Goal: Information Seeking & Learning: Find contact information

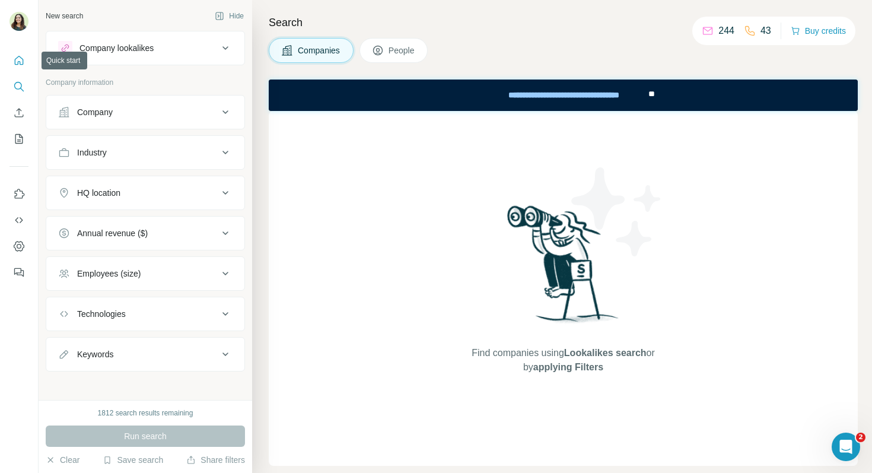
click at [25, 61] on button "Quick start" at bounding box center [18, 60] width 19 height 21
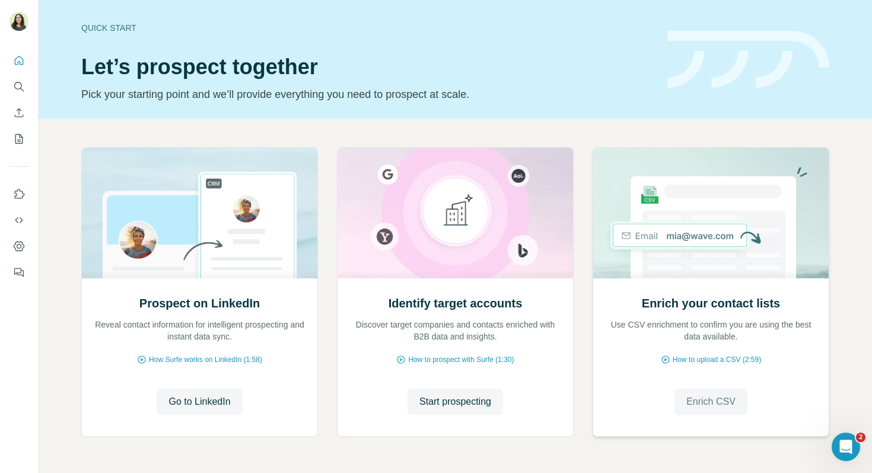
click at [704, 403] on span "Enrich CSV" at bounding box center [710, 402] width 49 height 14
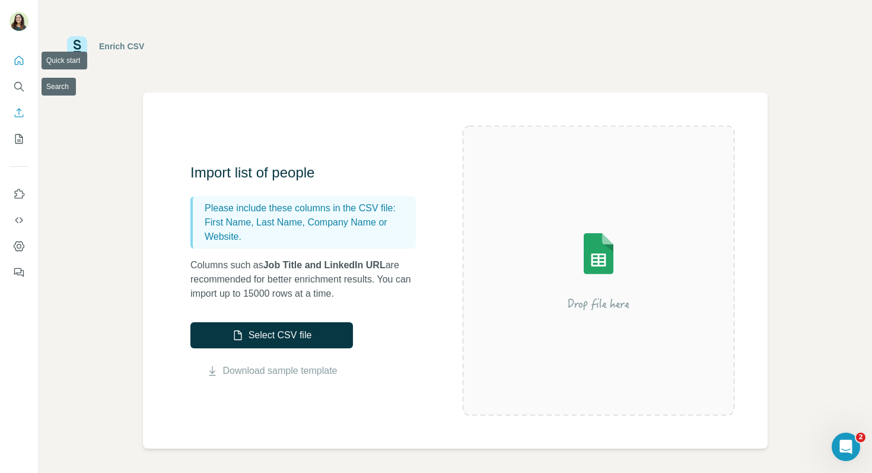
click at [21, 66] on button "Quick start" at bounding box center [18, 60] width 19 height 21
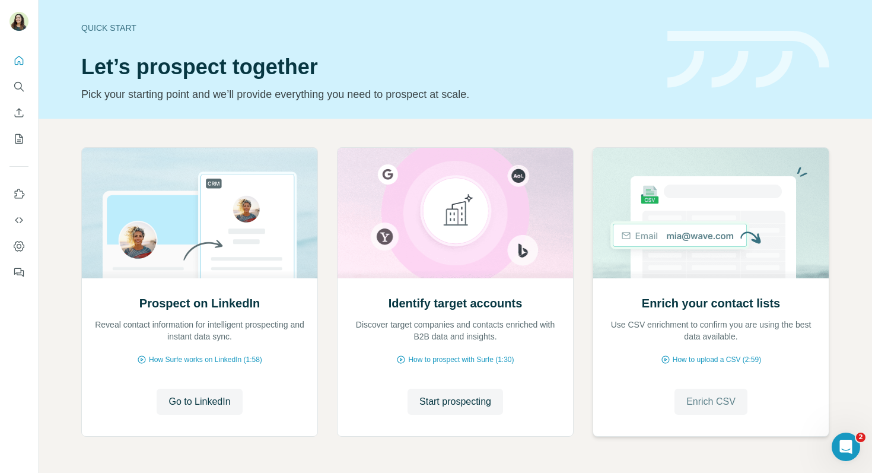
click at [713, 400] on span "Enrich CSV" at bounding box center [710, 402] width 49 height 14
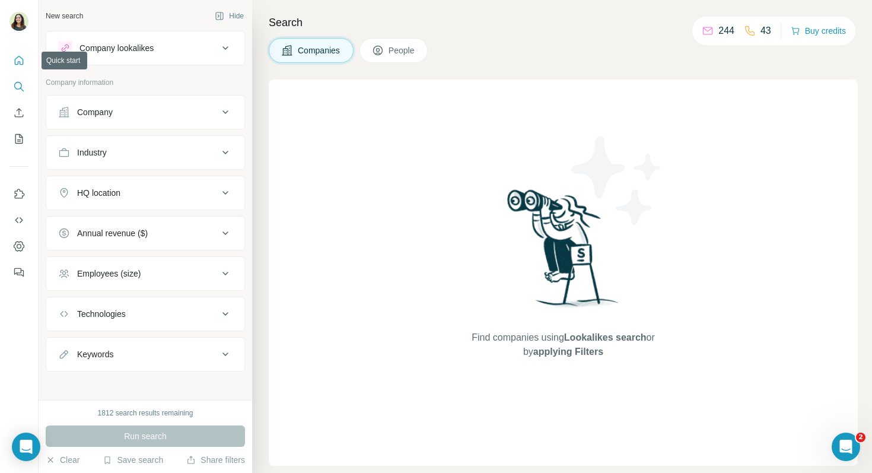
click at [17, 65] on icon "Quick start" at bounding box center [19, 61] width 12 height 12
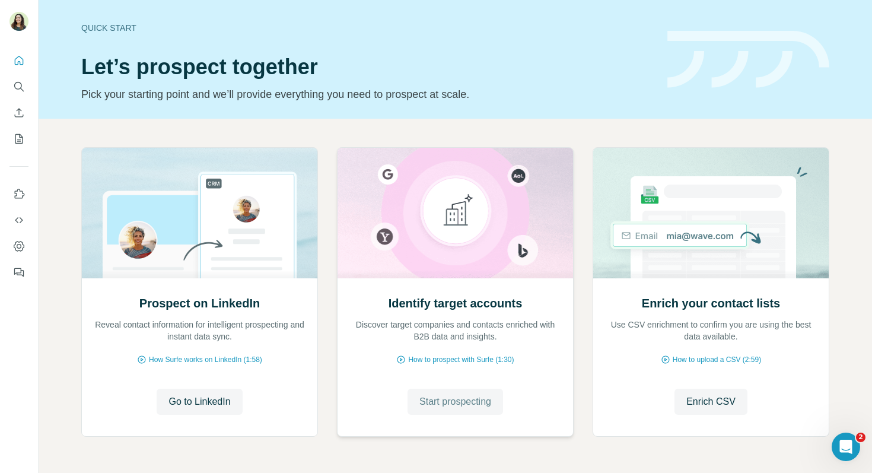
click at [459, 401] on span "Start prospecting" at bounding box center [455, 402] width 72 height 14
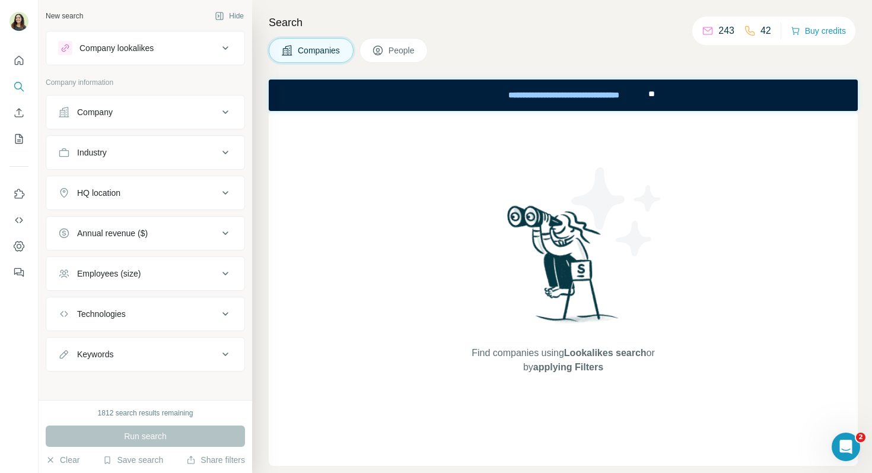
click at [149, 106] on div "Company" at bounding box center [138, 112] width 160 height 12
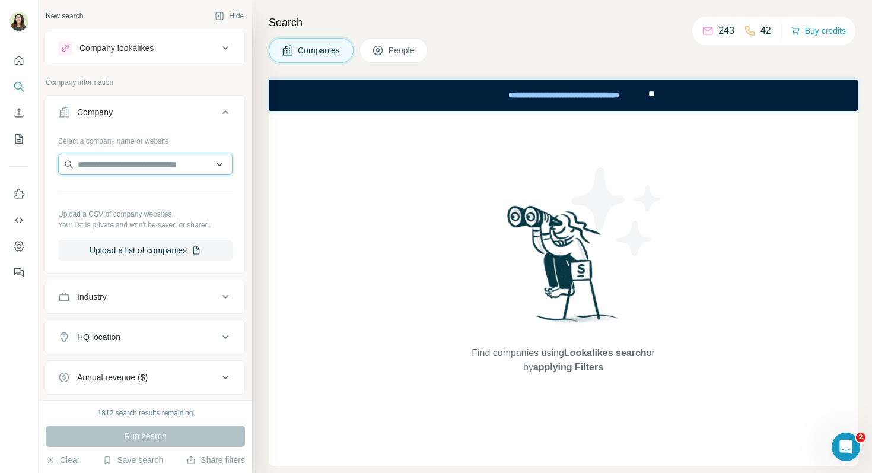
click at [119, 164] on input "text" at bounding box center [145, 164] width 174 height 21
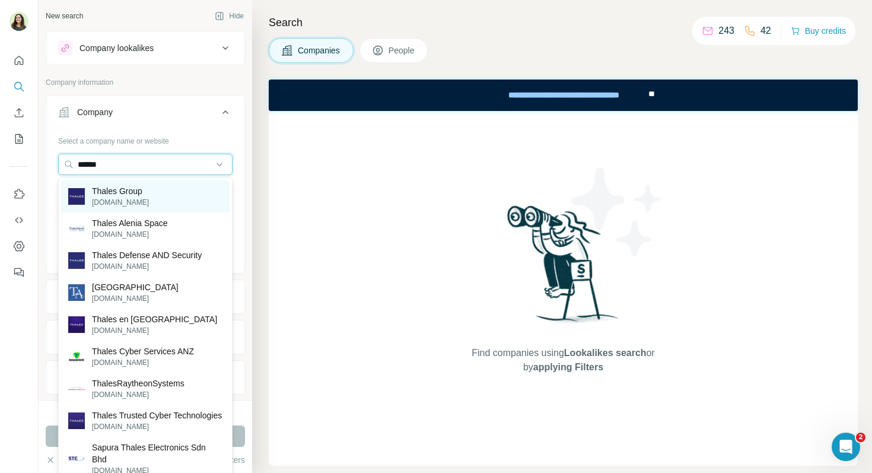
type input "******"
click at [161, 192] on div "Thales Group [DOMAIN_NAME]" at bounding box center [145, 196] width 168 height 32
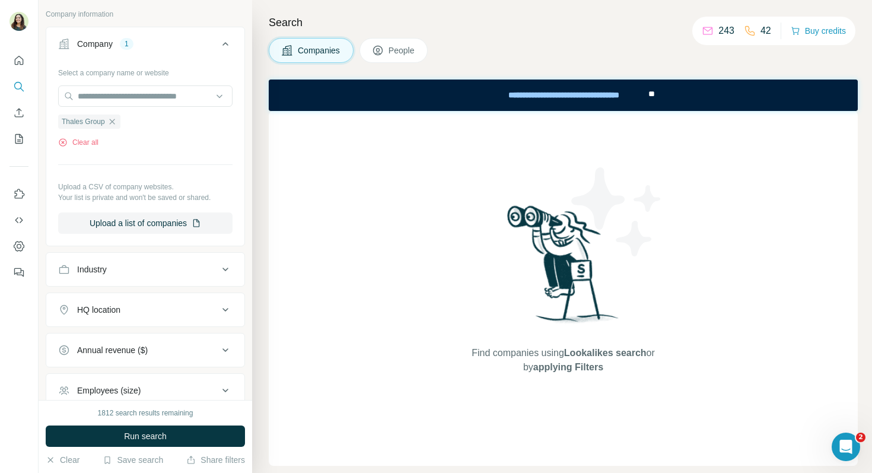
scroll to position [69, 0]
click at [171, 437] on button "Run search" at bounding box center [145, 435] width 199 height 21
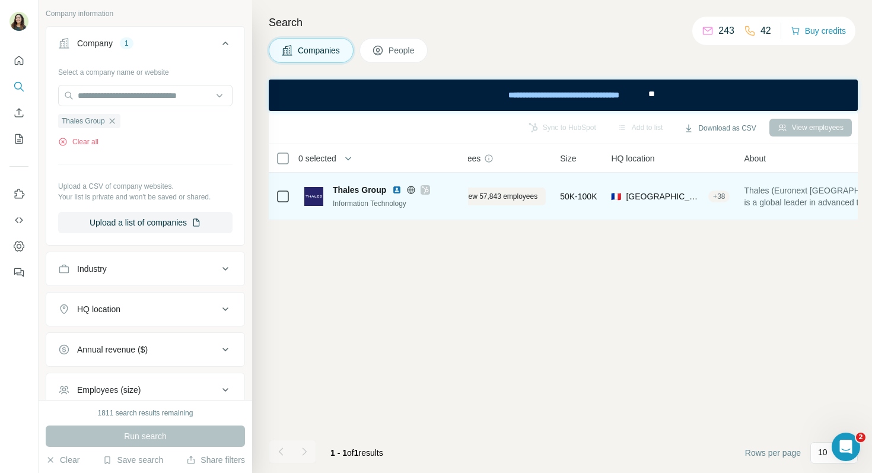
scroll to position [0, 0]
click at [524, 195] on span "View 57,843 employees" at bounding box center [535, 196] width 75 height 11
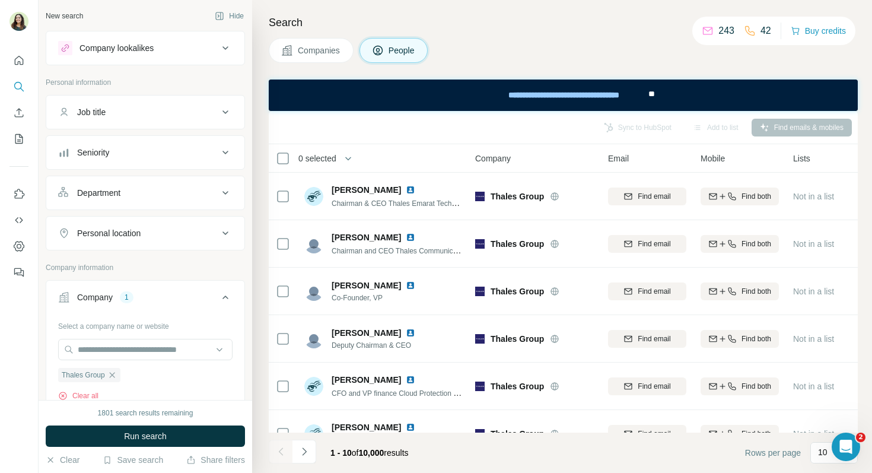
click at [164, 162] on button "Seniority" at bounding box center [145, 152] width 198 height 28
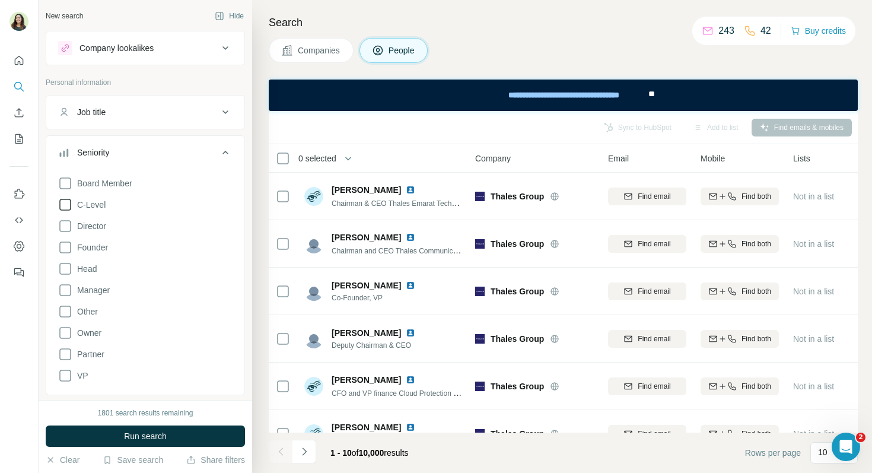
click at [68, 206] on icon at bounding box center [65, 205] width 14 height 14
click at [68, 228] on icon at bounding box center [65, 226] width 14 height 14
click at [66, 290] on icon at bounding box center [65, 290] width 14 height 14
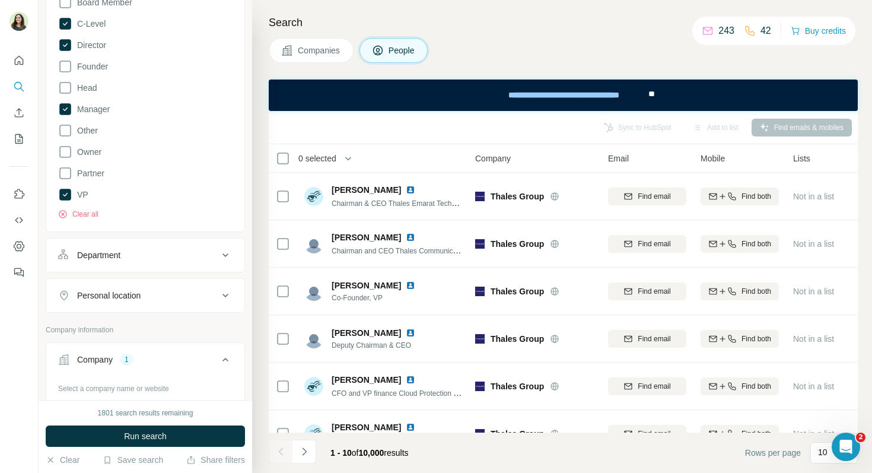
scroll to position [226, 0]
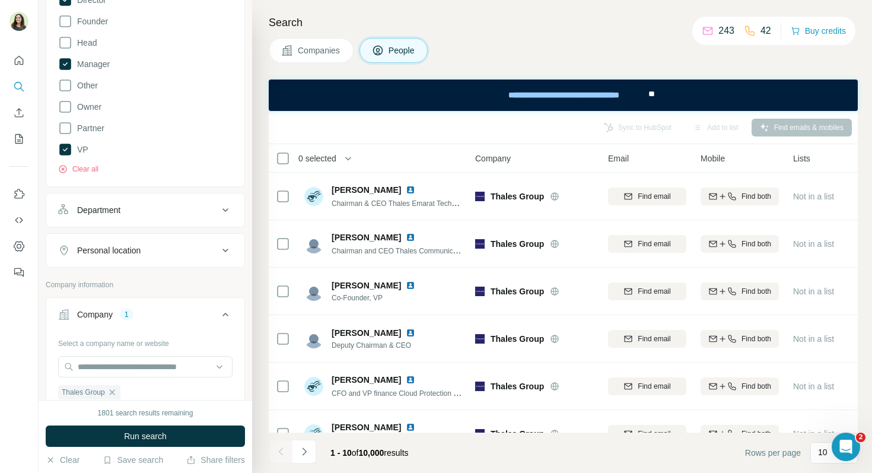
click at [156, 214] on div "Department" at bounding box center [138, 210] width 160 height 12
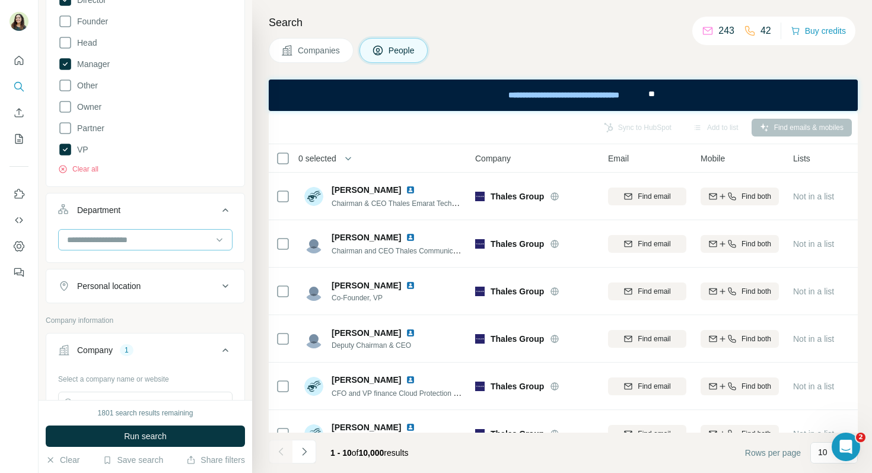
click at [144, 238] on input at bounding box center [139, 239] width 147 height 13
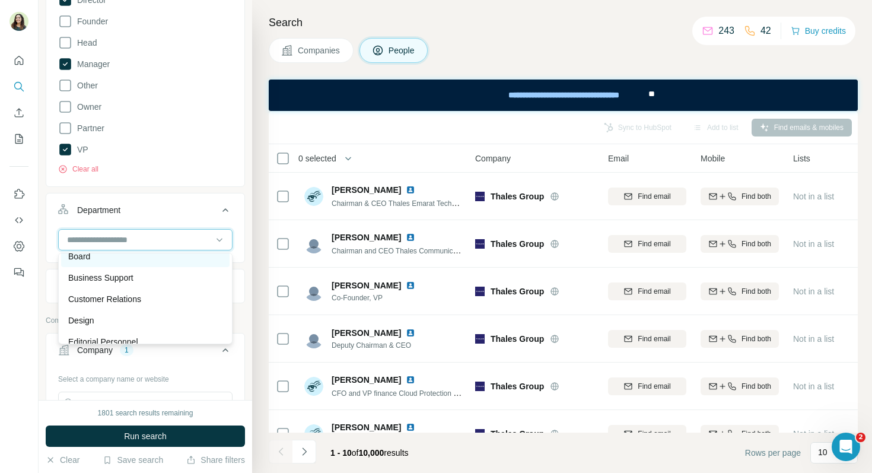
scroll to position [40, 0]
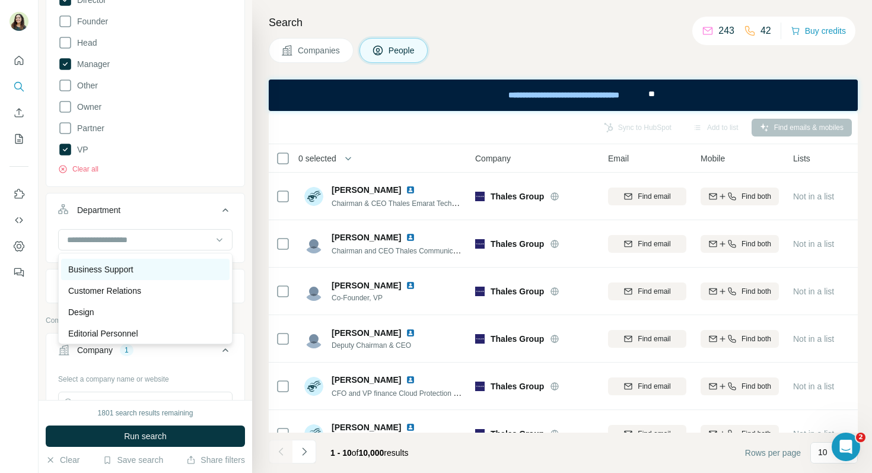
click at [122, 272] on p "Business Support" at bounding box center [100, 269] width 65 height 12
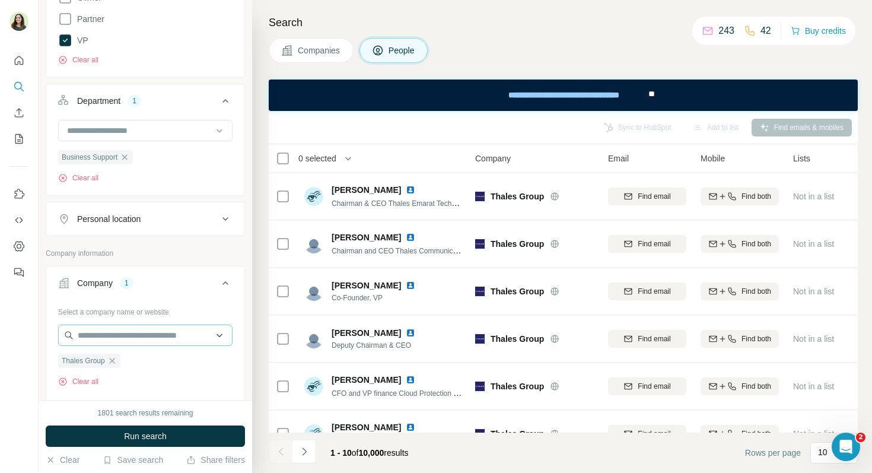
scroll to position [336, 0]
click at [156, 435] on span "Run search" at bounding box center [145, 436] width 43 height 12
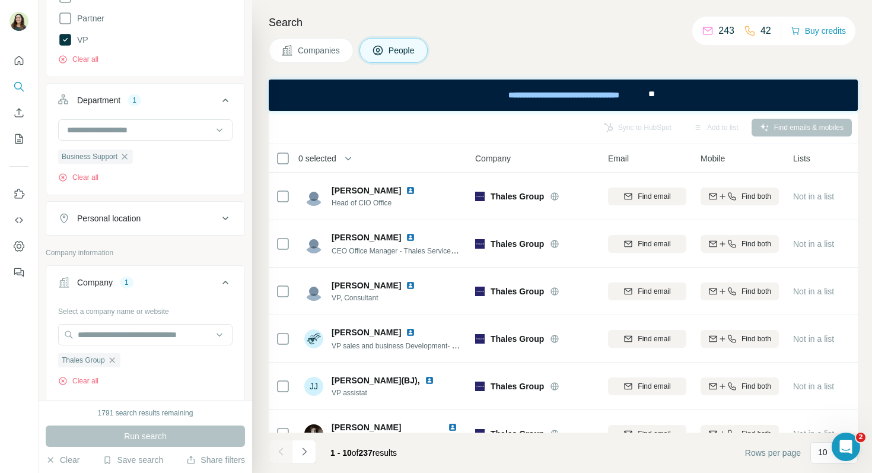
drag, startPoint x: 362, startPoint y: 452, endPoint x: 381, endPoint y: 454, distance: 19.1
click at [381, 454] on span "1 - 10 of 237 results" at bounding box center [363, 452] width 66 height 9
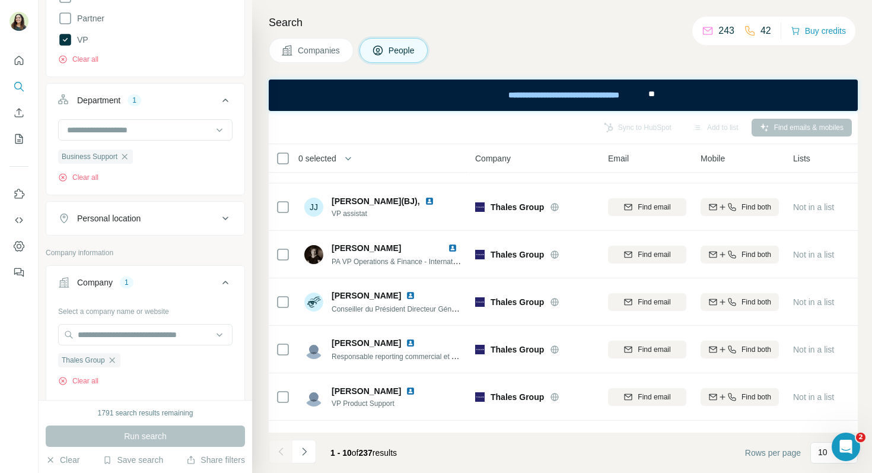
scroll to position [215, 0]
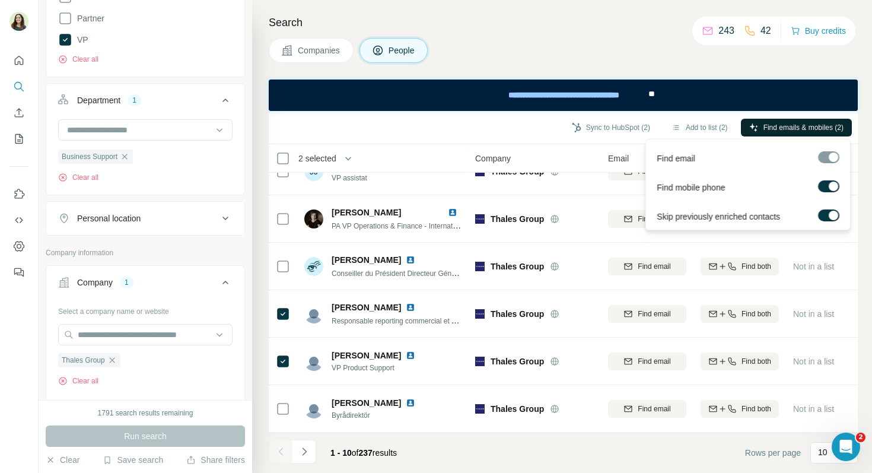
click at [785, 125] on span "Find emails & mobiles (2)" at bounding box center [803, 127] width 80 height 11
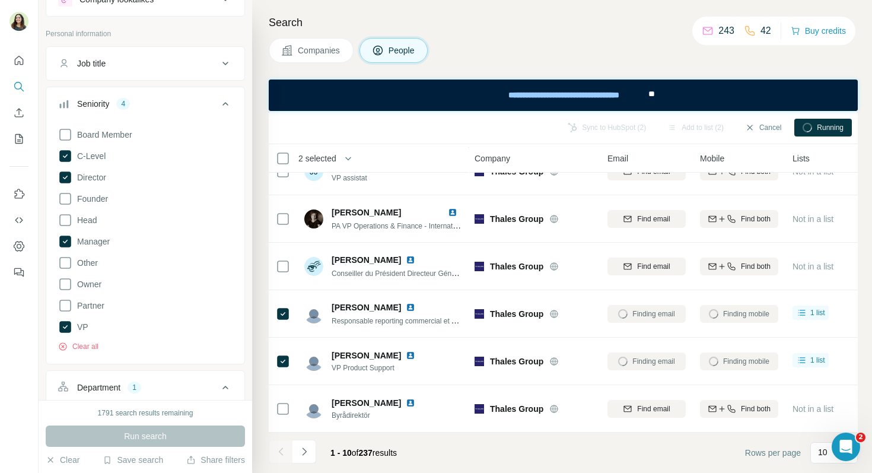
scroll to position [0, 0]
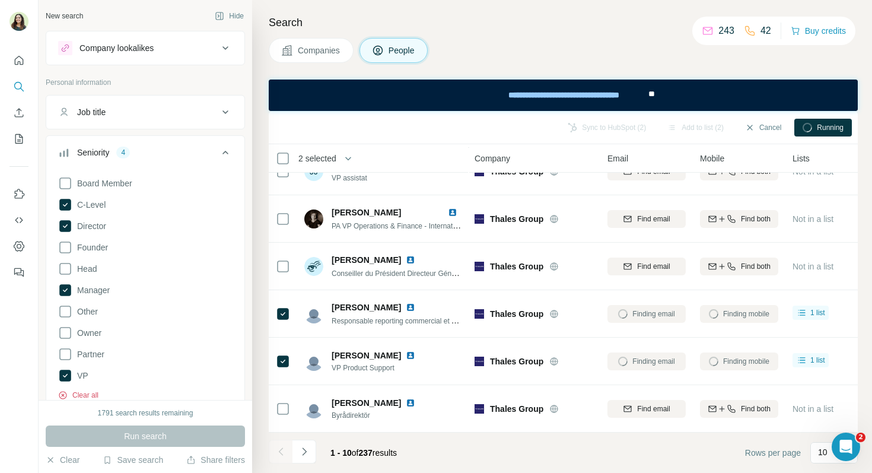
click at [85, 395] on button "Clear all" at bounding box center [78, 395] width 40 height 11
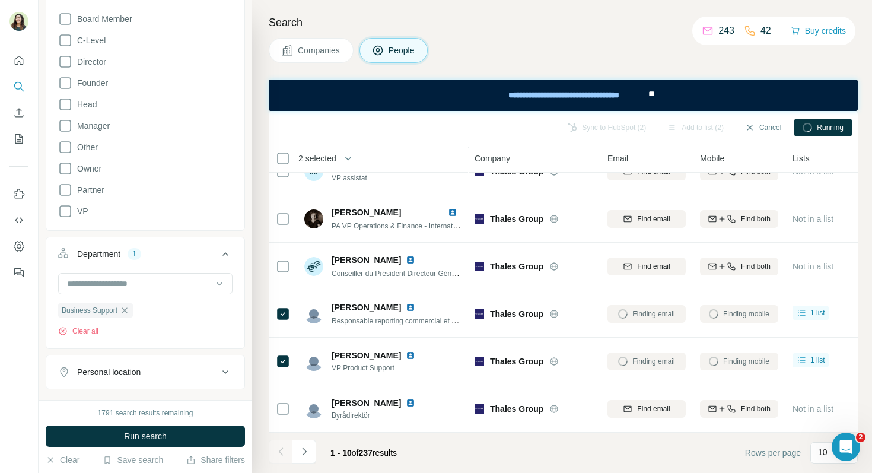
scroll to position [165, 0]
click at [91, 330] on button "Clear all" at bounding box center [78, 330] width 40 height 11
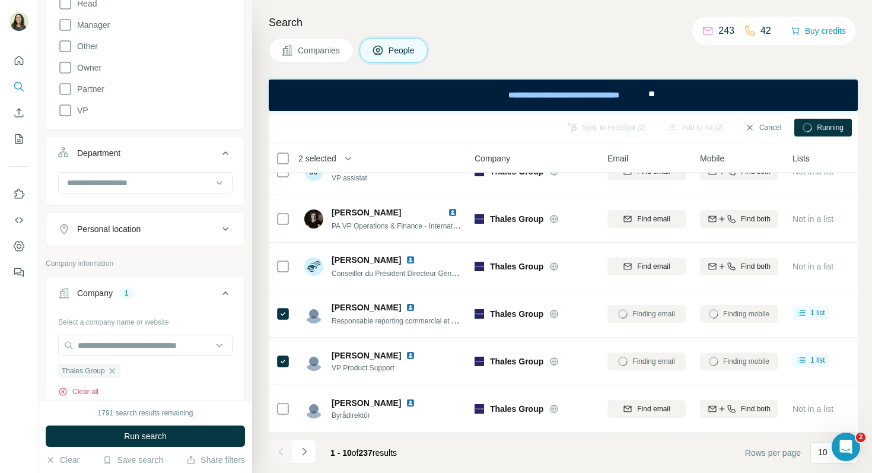
click at [91, 393] on button "Clear all" at bounding box center [78, 391] width 40 height 11
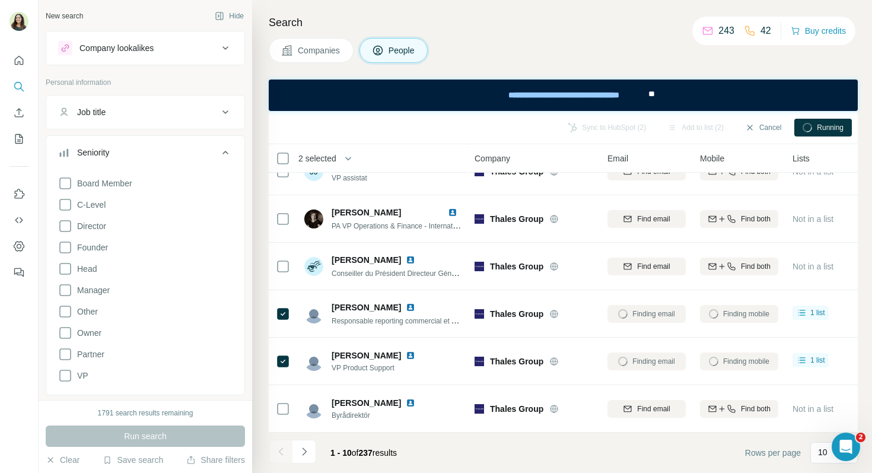
click at [130, 55] on div "Company lookalikes" at bounding box center [138, 48] width 160 height 14
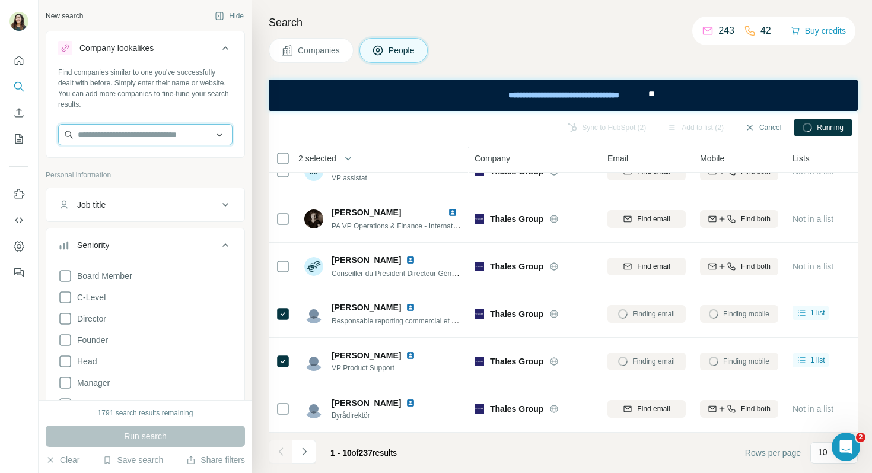
click at [116, 135] on input "text" at bounding box center [145, 134] width 174 height 21
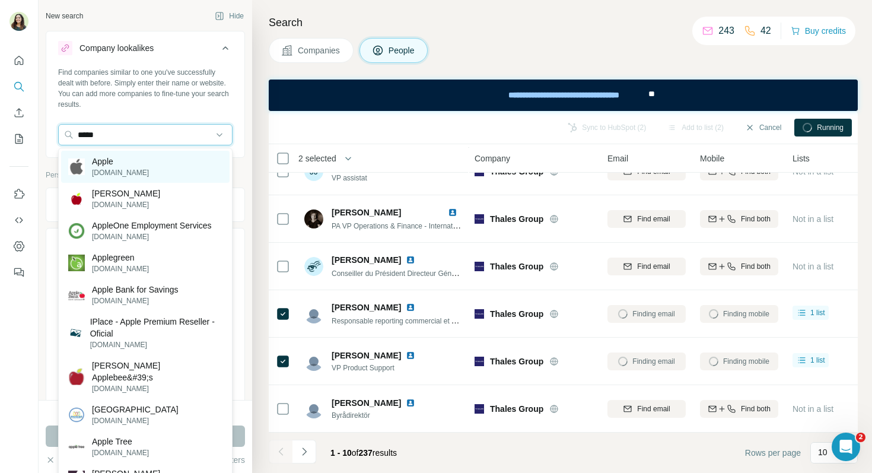
type input "*****"
click at [135, 164] on div "Apple [DOMAIN_NAME]" at bounding box center [145, 167] width 168 height 32
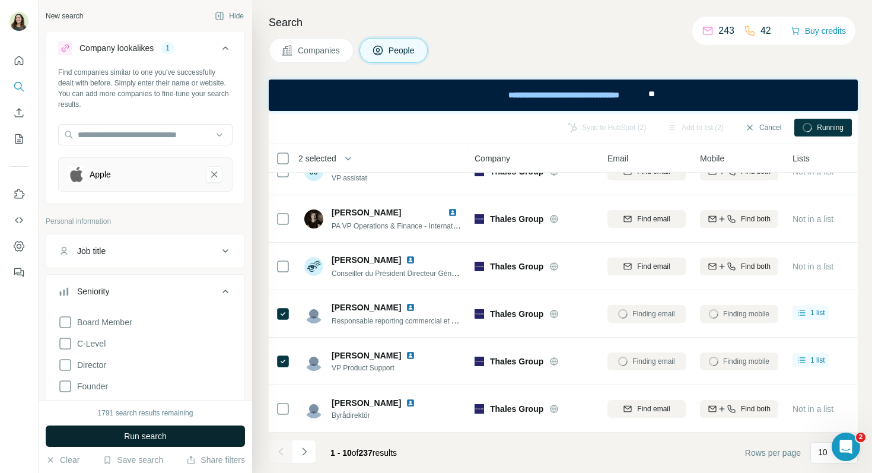
click at [156, 428] on button "Run search" at bounding box center [145, 435] width 199 height 21
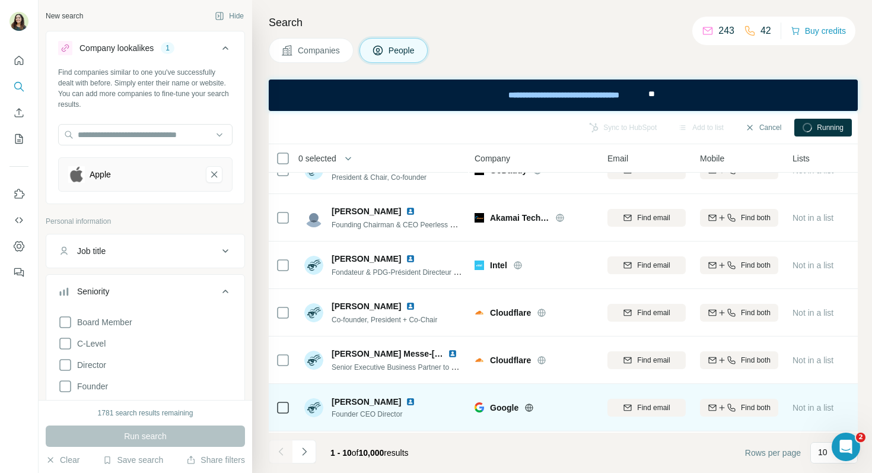
scroll to position [0, 1]
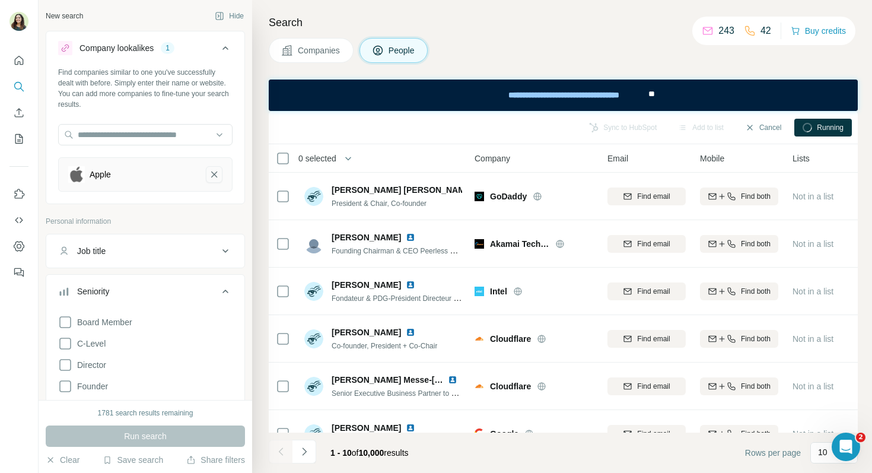
click at [213, 171] on icon "Apple-remove-button" at bounding box center [214, 174] width 11 height 12
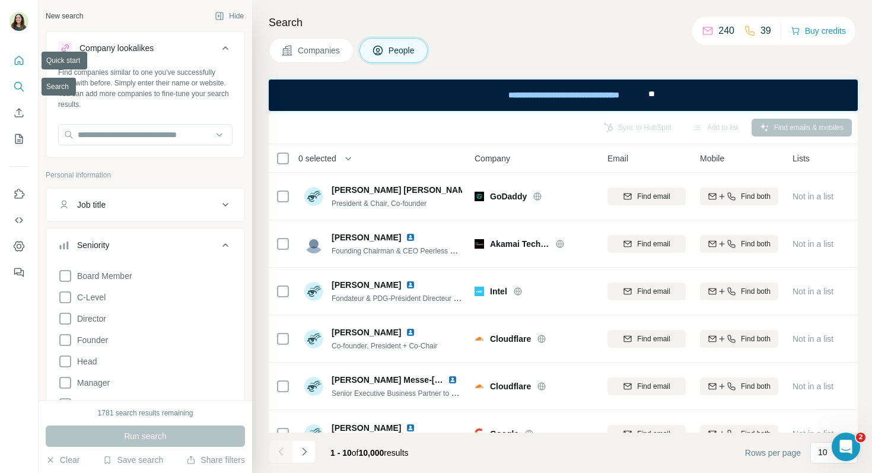
click at [11, 60] on button "Quick start" at bounding box center [18, 60] width 19 height 21
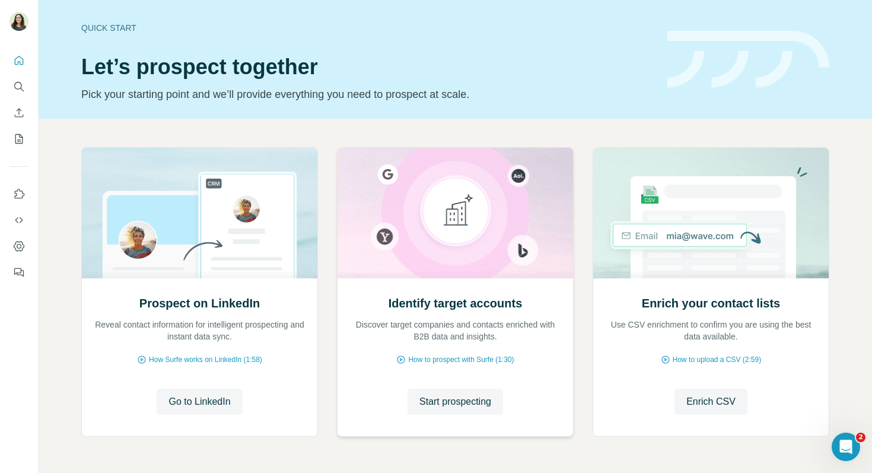
scroll to position [40, 0]
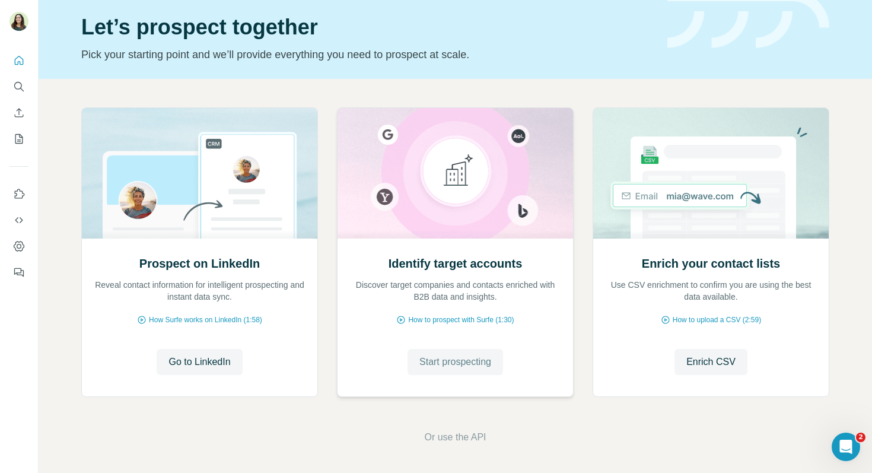
click at [460, 359] on span "Start prospecting" at bounding box center [455, 362] width 72 height 14
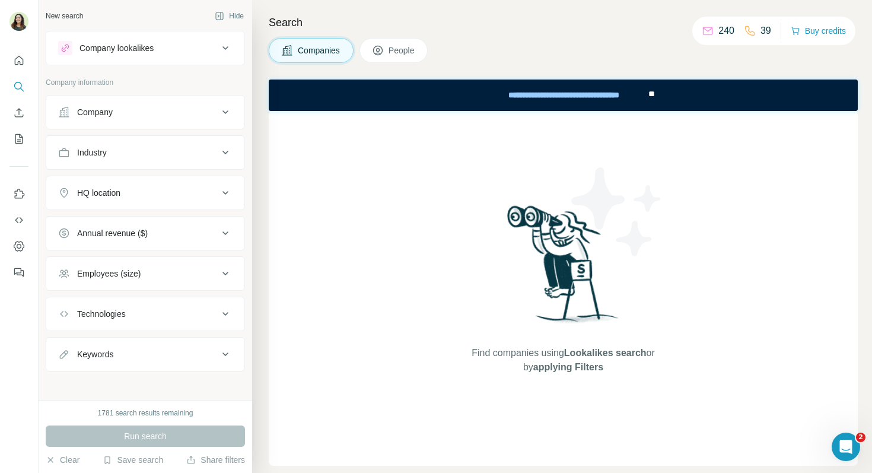
click at [211, 110] on div "Company" at bounding box center [138, 112] width 160 height 12
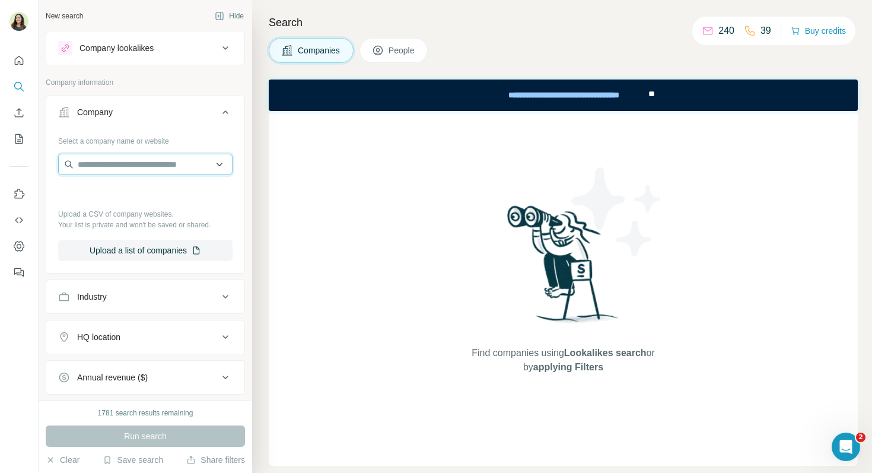
click at [148, 166] on input "text" at bounding box center [145, 164] width 174 height 21
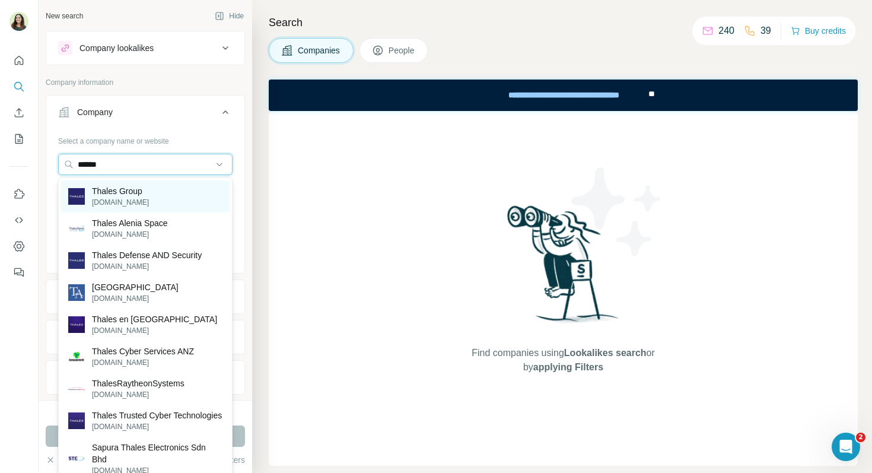
type input "******"
click at [149, 193] on div "Thales Group [DOMAIN_NAME]" at bounding box center [145, 196] width 168 height 32
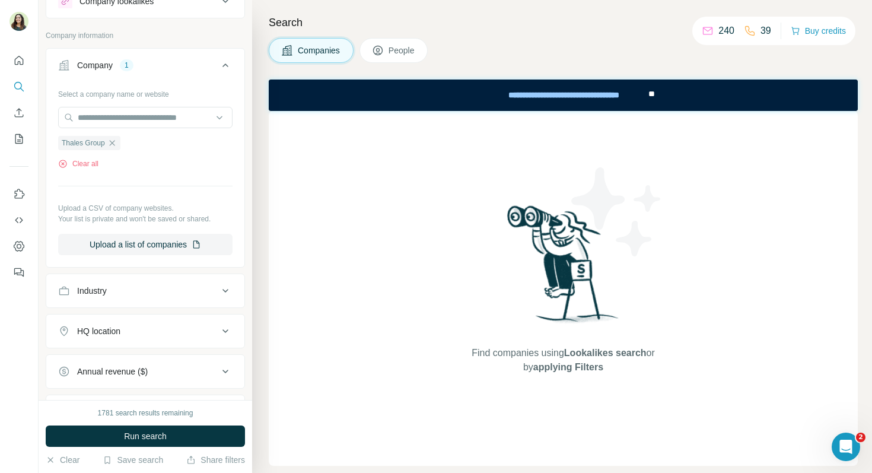
scroll to position [51, 0]
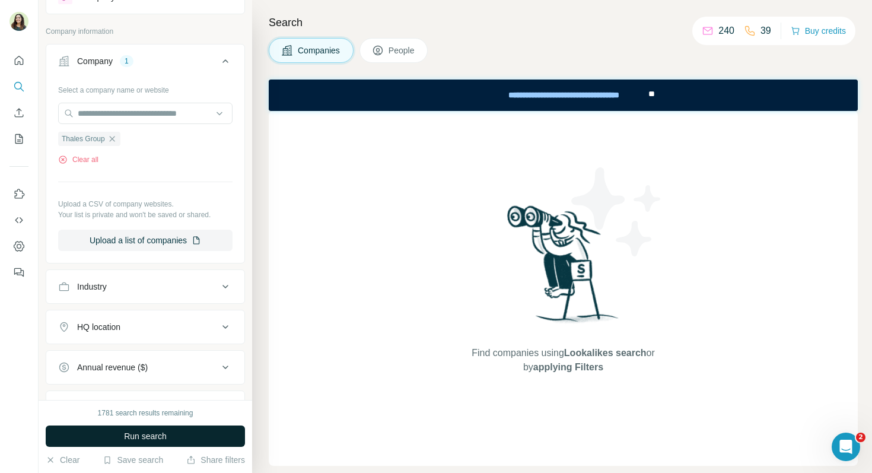
click at [174, 440] on button "Run search" at bounding box center [145, 435] width 199 height 21
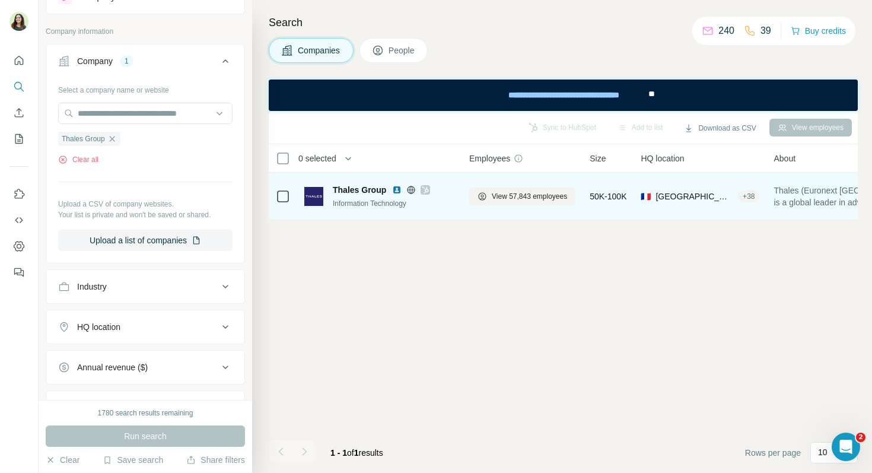
scroll to position [0, 0]
click at [540, 196] on span "View 57,843 employees" at bounding box center [535, 196] width 75 height 11
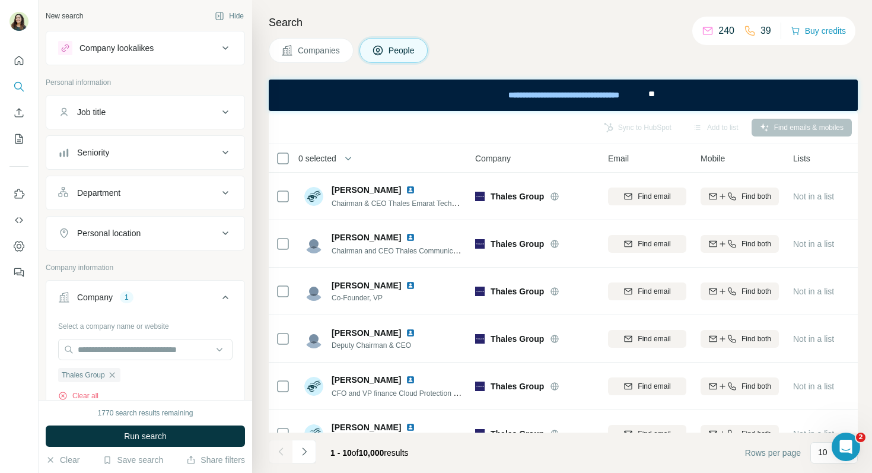
click at [221, 115] on icon at bounding box center [225, 112] width 14 height 14
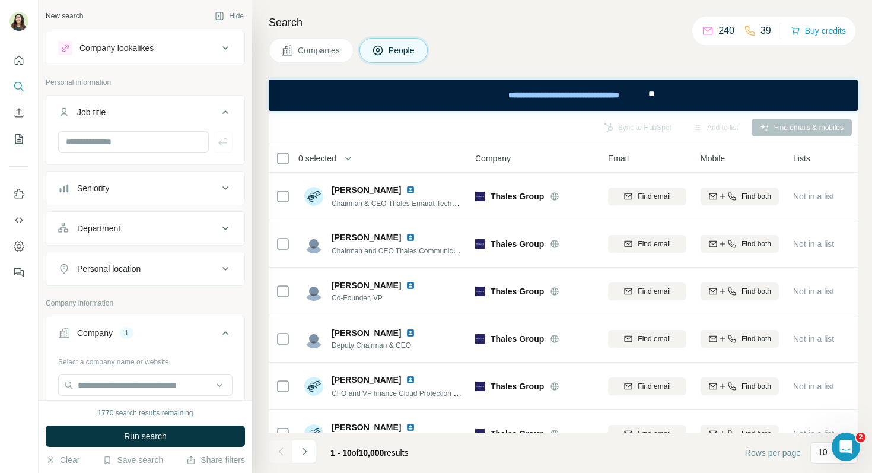
click at [211, 189] on div "Seniority" at bounding box center [138, 188] width 160 height 12
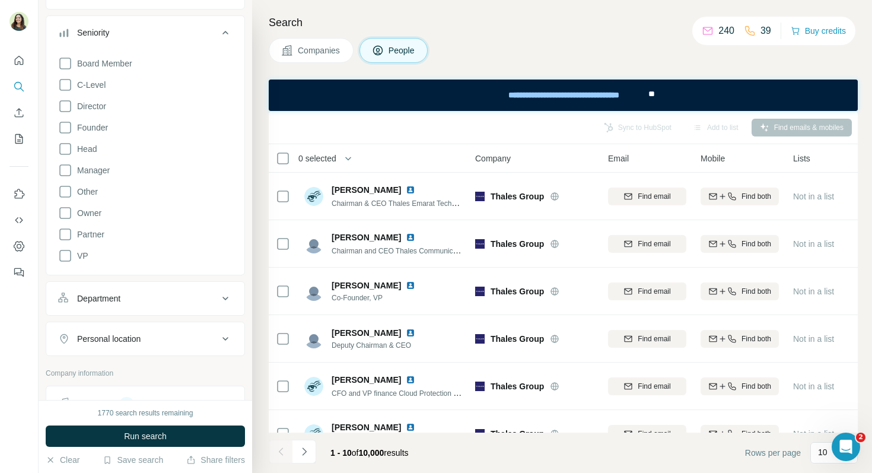
click at [120, 296] on div "Department" at bounding box center [98, 298] width 43 height 12
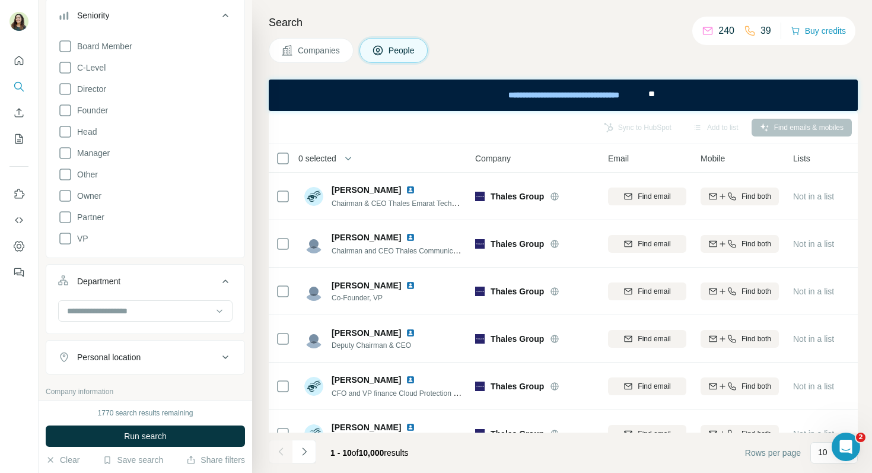
scroll to position [170, 0]
click at [66, 239] on icon at bounding box center [65, 241] width 14 height 14
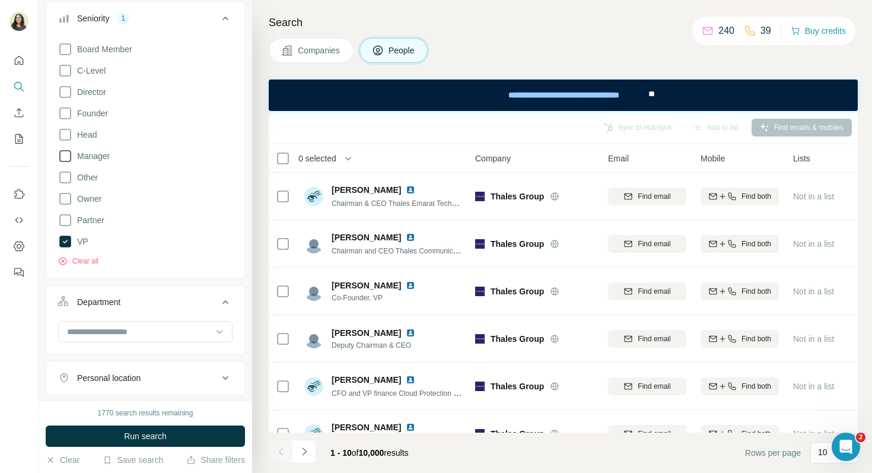
click at [66, 157] on icon at bounding box center [65, 156] width 14 height 14
click at [66, 69] on icon at bounding box center [65, 70] width 14 height 14
click at [66, 90] on icon at bounding box center [65, 92] width 14 height 14
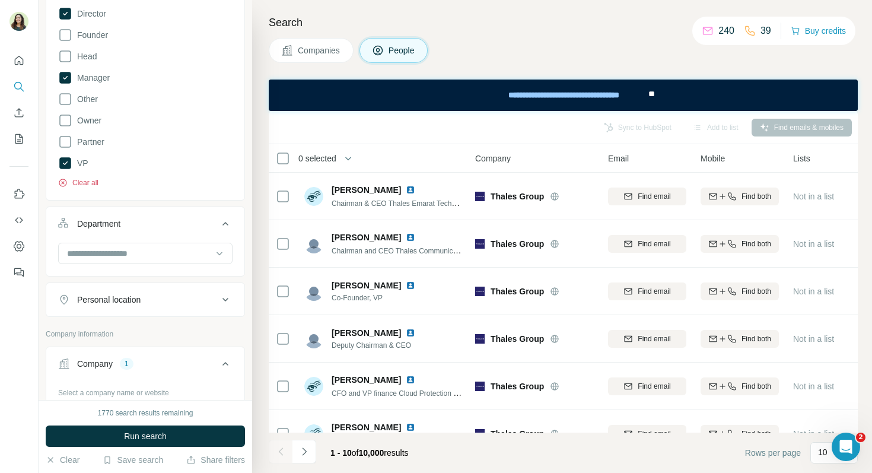
scroll to position [254, 0]
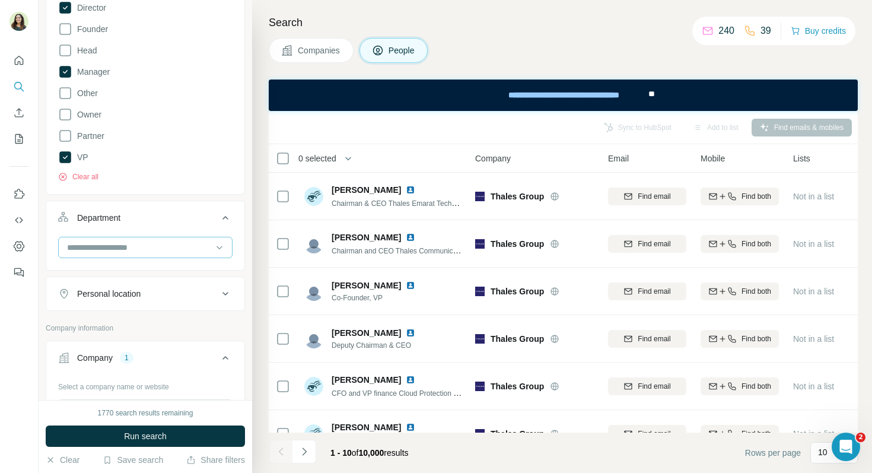
click at [103, 255] on div at bounding box center [139, 247] width 147 height 20
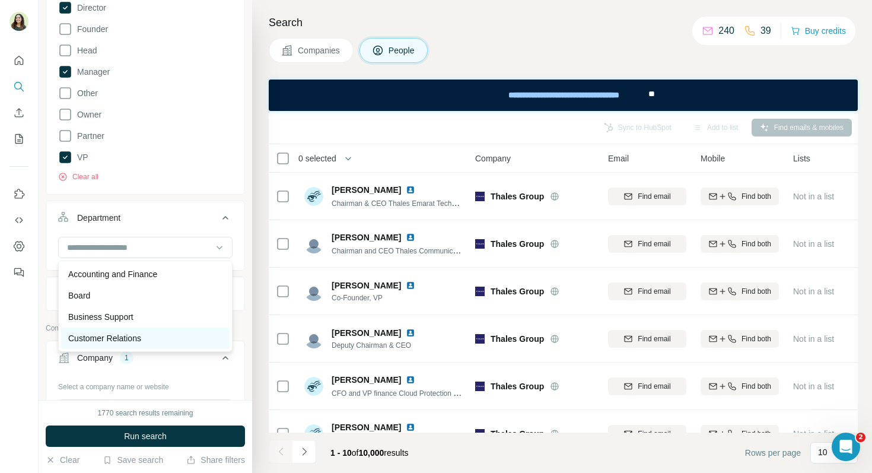
click at [133, 336] on p "Customer Relations" at bounding box center [104, 338] width 73 height 12
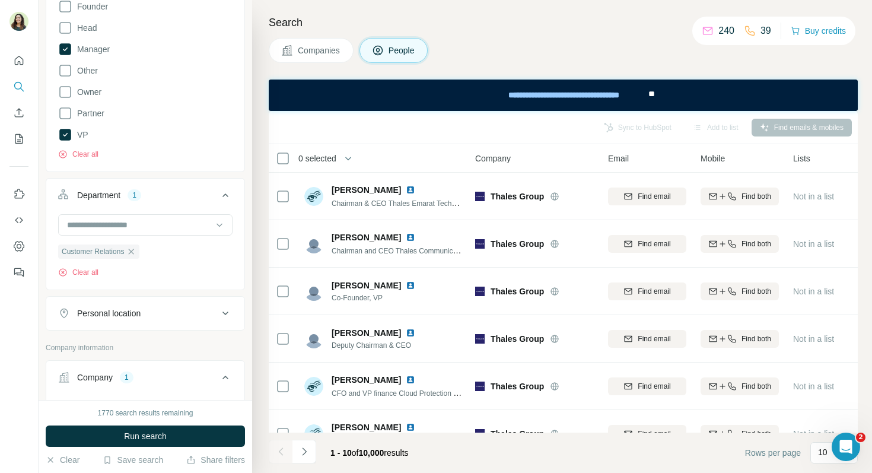
scroll to position [313, 0]
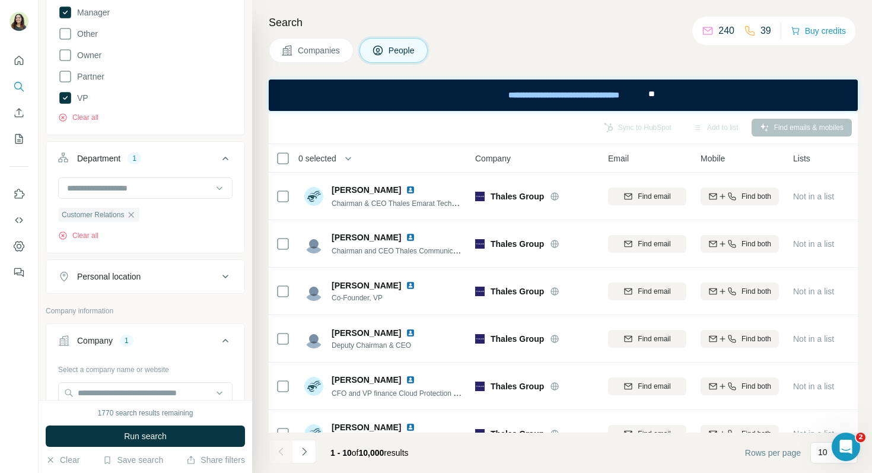
click at [145, 282] on div "Personal location" at bounding box center [138, 277] width 160 height 12
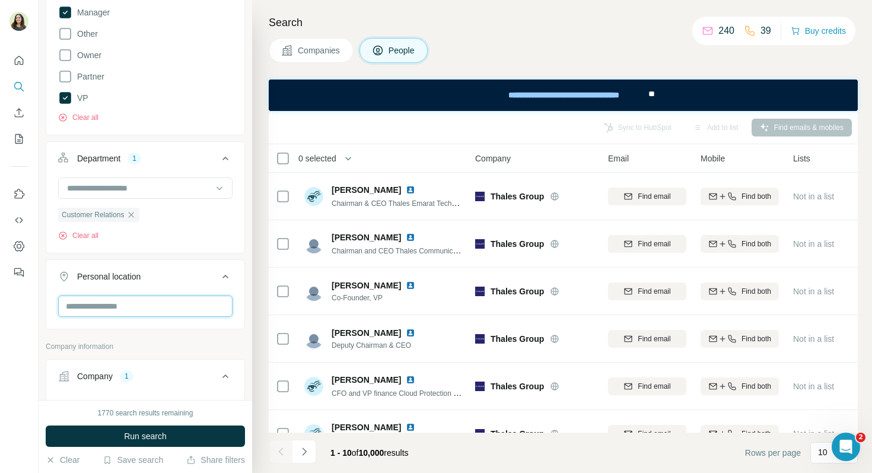
click at [133, 311] on input "text" at bounding box center [145, 305] width 174 height 21
type input "****"
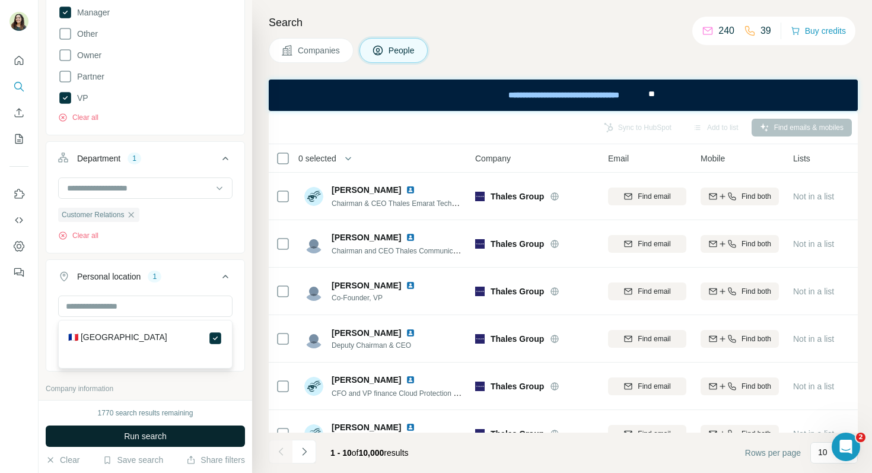
click at [197, 434] on button "Run search" at bounding box center [145, 435] width 199 height 21
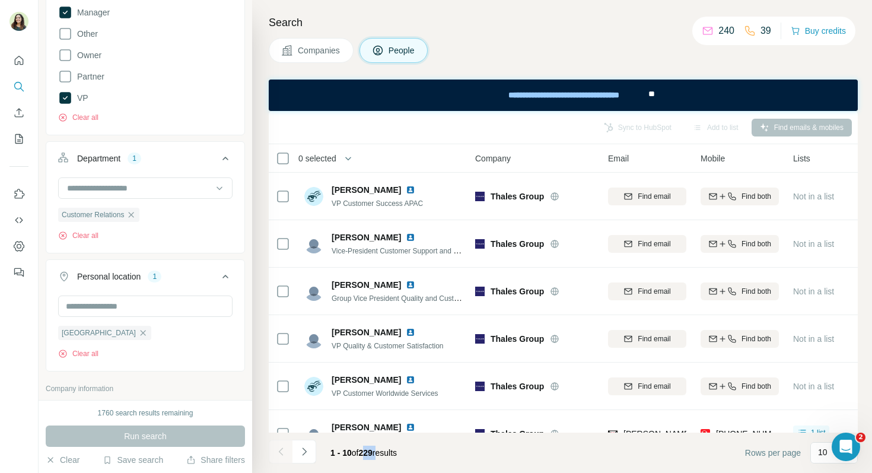
drag, startPoint x: 365, startPoint y: 455, endPoint x: 385, endPoint y: 455, distance: 19.6
click at [385, 455] on span "1 - 10 of 229 results" at bounding box center [363, 452] width 66 height 9
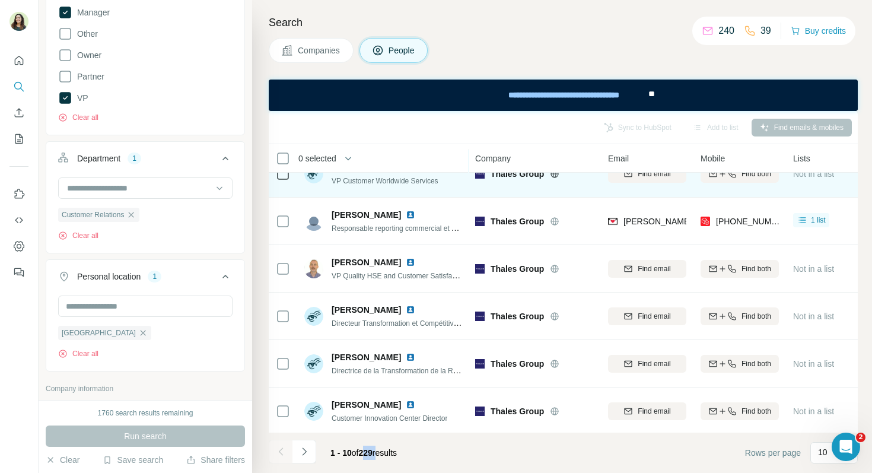
scroll to position [215, 0]
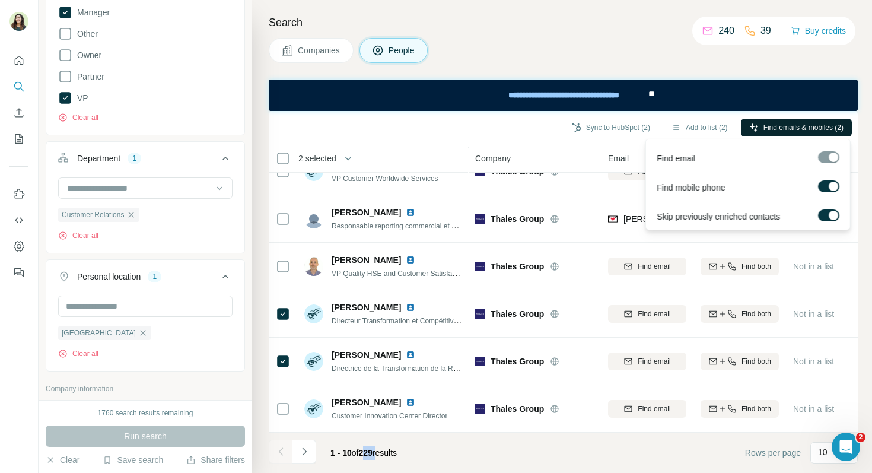
click at [771, 125] on span "Find emails & mobiles (2)" at bounding box center [803, 127] width 80 height 11
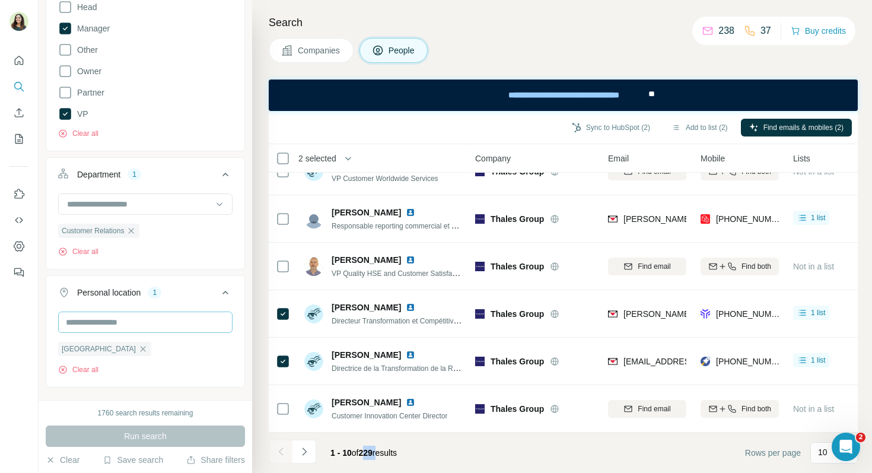
scroll to position [431, 0]
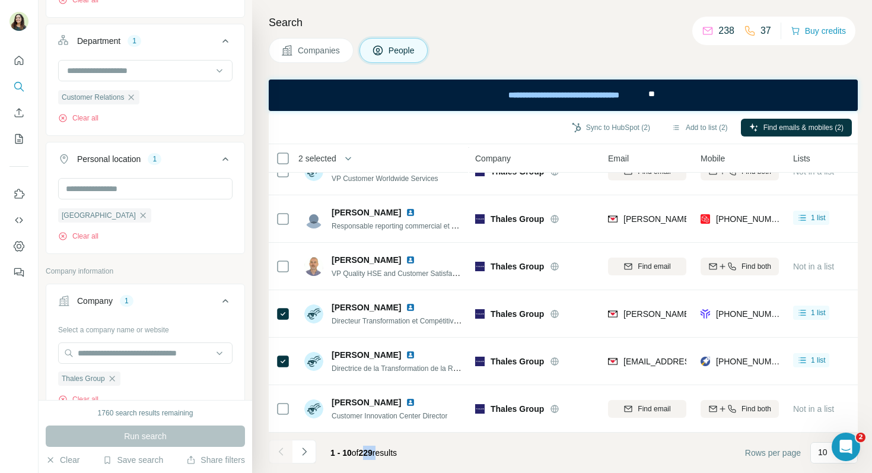
click at [323, 54] on span "Companies" at bounding box center [319, 50] width 43 height 12
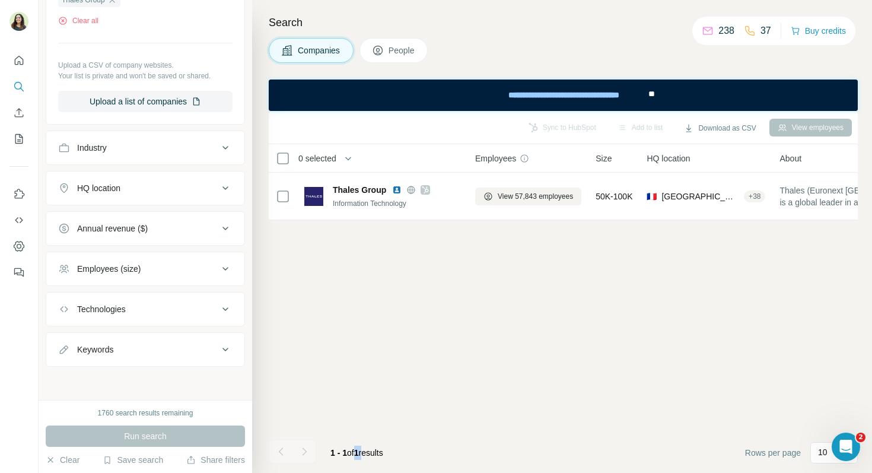
scroll to position [0, 0]
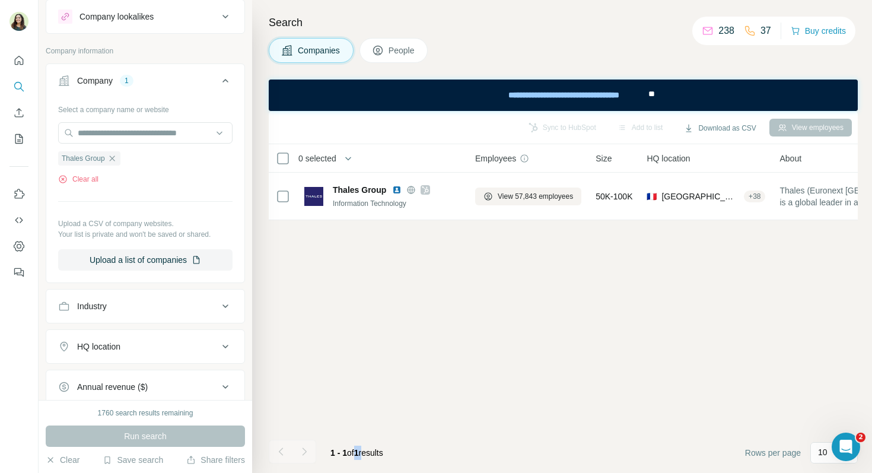
scroll to position [31, 0]
click at [113, 161] on icon "button" at bounding box center [111, 158] width 9 height 9
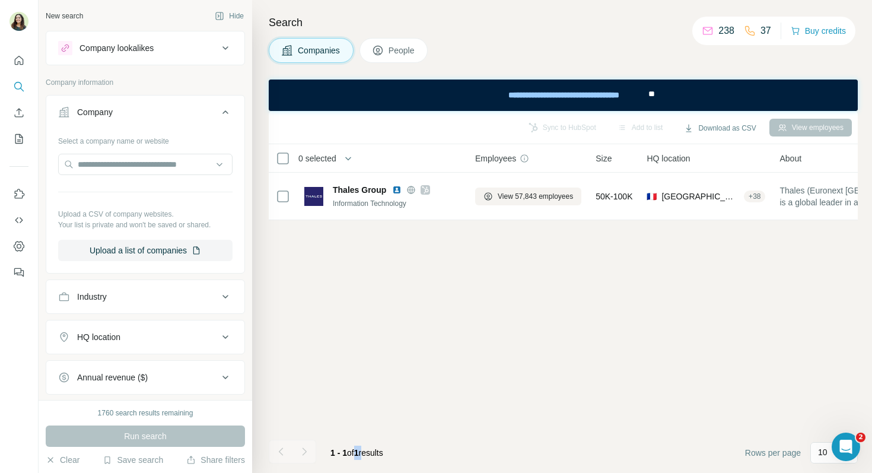
click at [139, 52] on div "Company lookalikes" at bounding box center [116, 48] width 74 height 12
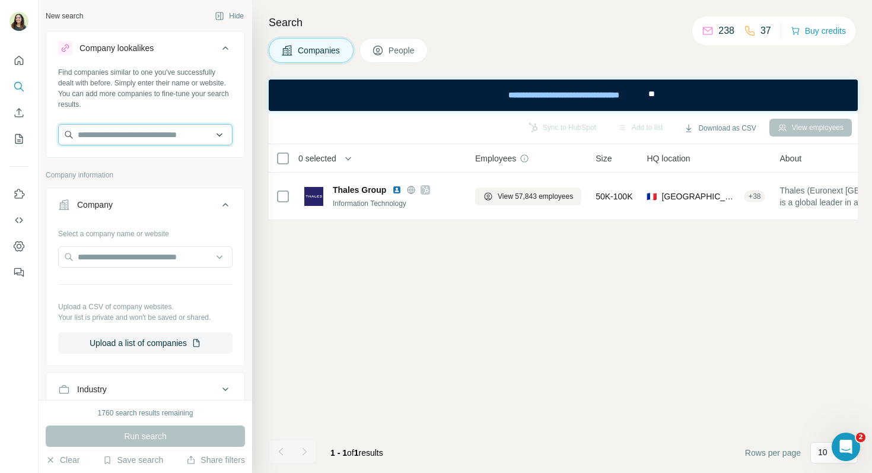
click at [99, 132] on input "text" at bounding box center [145, 134] width 174 height 21
click at [98, 131] on input "text" at bounding box center [145, 134] width 174 height 21
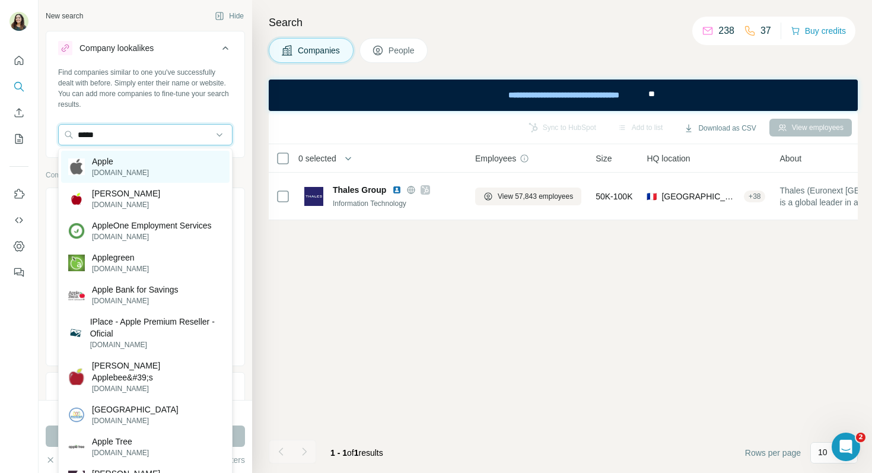
type input "*****"
click at [127, 164] on div "Apple [DOMAIN_NAME]" at bounding box center [145, 167] width 168 height 32
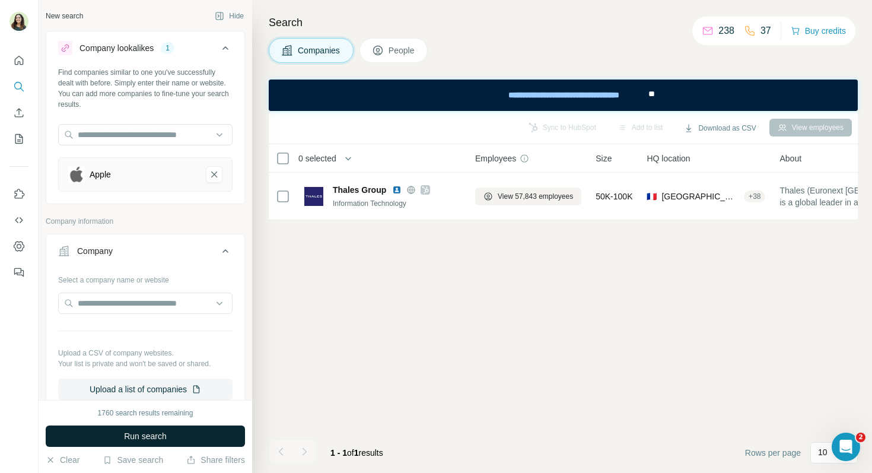
click at [149, 435] on span "Run search" at bounding box center [145, 436] width 43 height 12
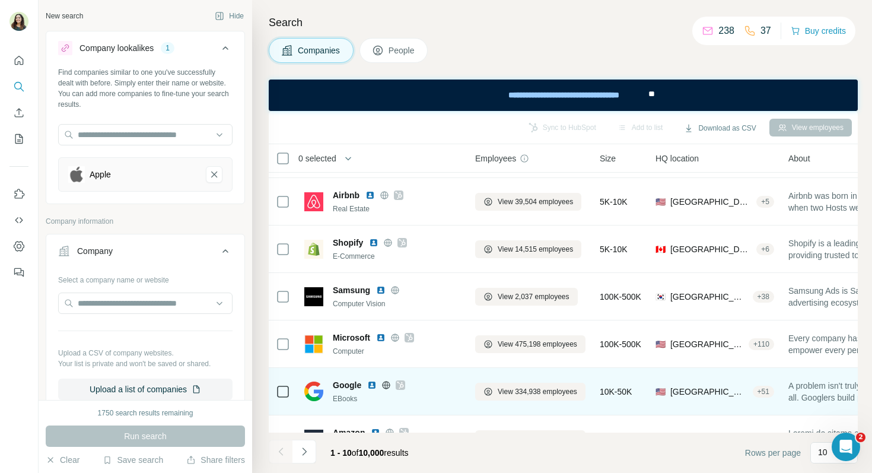
scroll to position [42, 0]
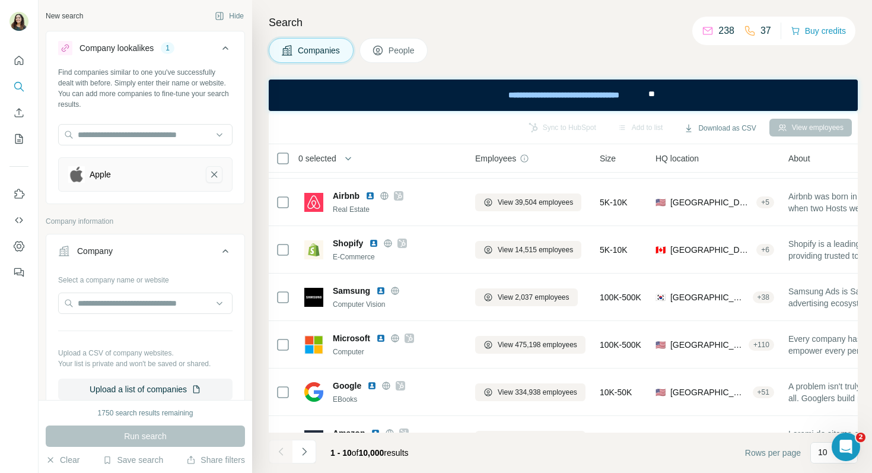
click at [214, 174] on icon "Apple-remove-button" at bounding box center [214, 174] width 6 height 6
